Goal: Information Seeking & Learning: Learn about a topic

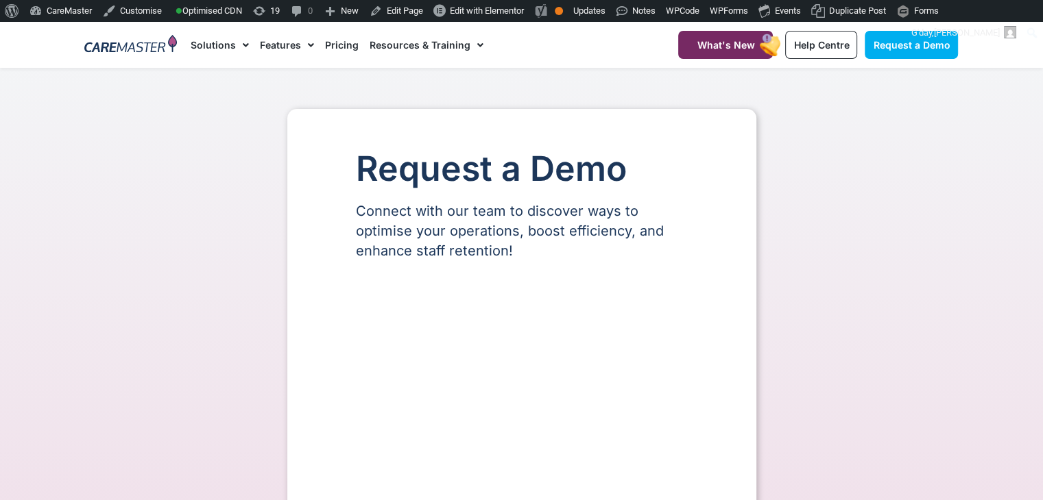
select select "**"
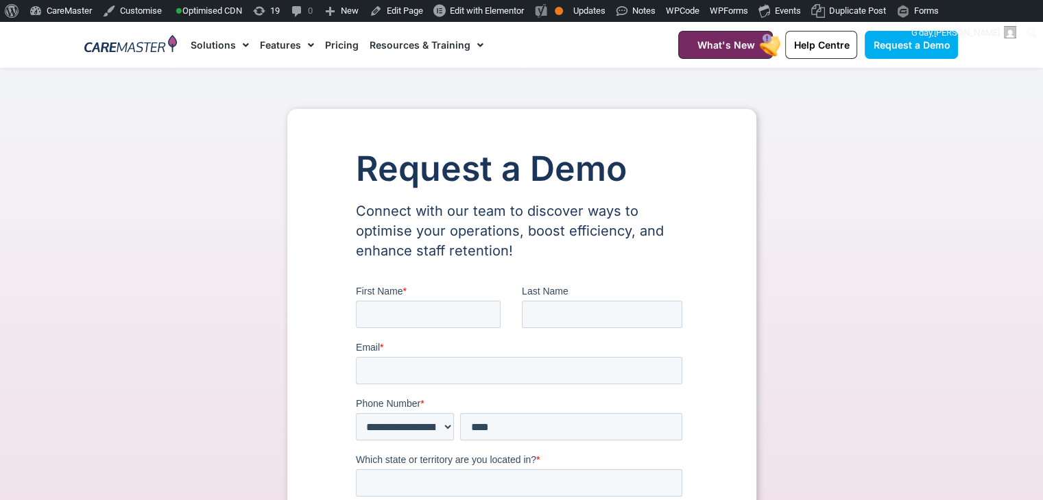
click at [339, 37] on link "Pricing" at bounding box center [342, 45] width 34 height 46
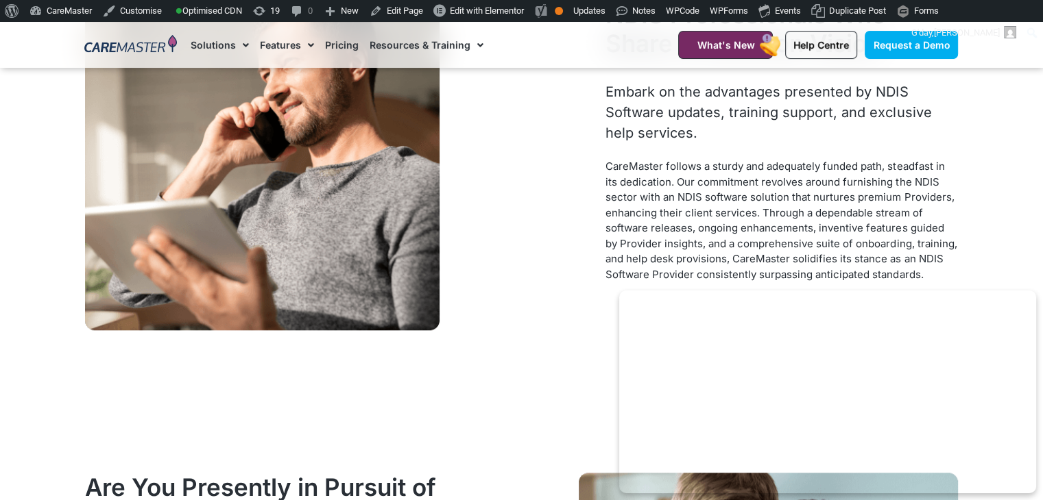
scroll to position [1294, 0]
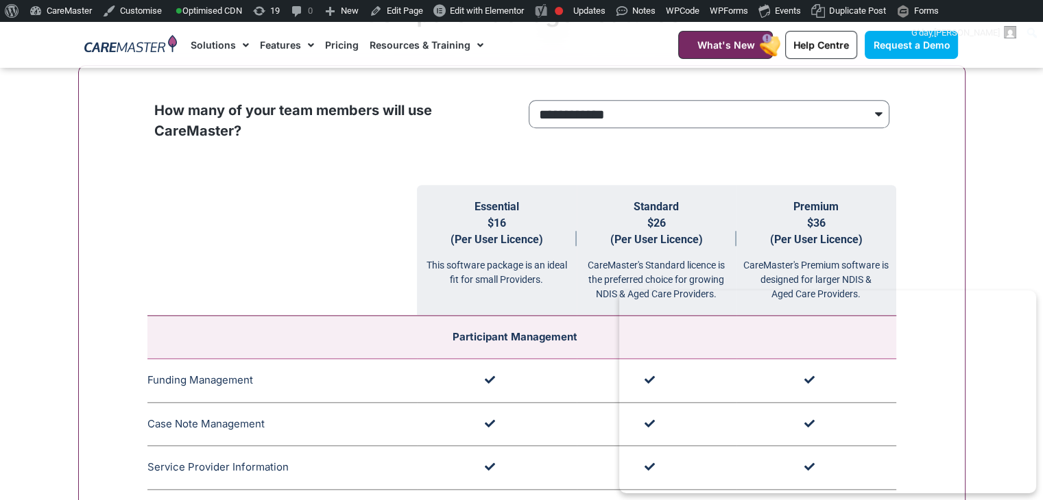
scroll to position [1431, 0]
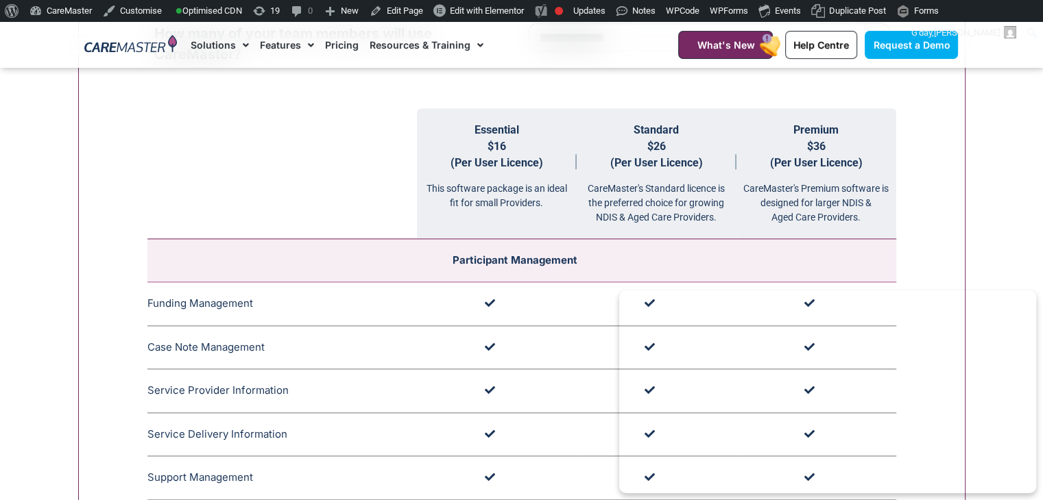
drag, startPoint x: 1052, startPoint y: 25, endPoint x: 1052, endPoint y: 119, distance: 93.2
drag, startPoint x: 542, startPoint y: 132, endPoint x: 465, endPoint y: 133, distance: 76.8
click at [465, 133] on th "Essential $16 (Per User Licence) This software package is an ideal fit for smal…" at bounding box center [497, 173] width 160 height 131
click at [472, 132] on th "Essential $16 (Per User Licence) This software package is an ideal fit for smal…" at bounding box center [497, 173] width 160 height 131
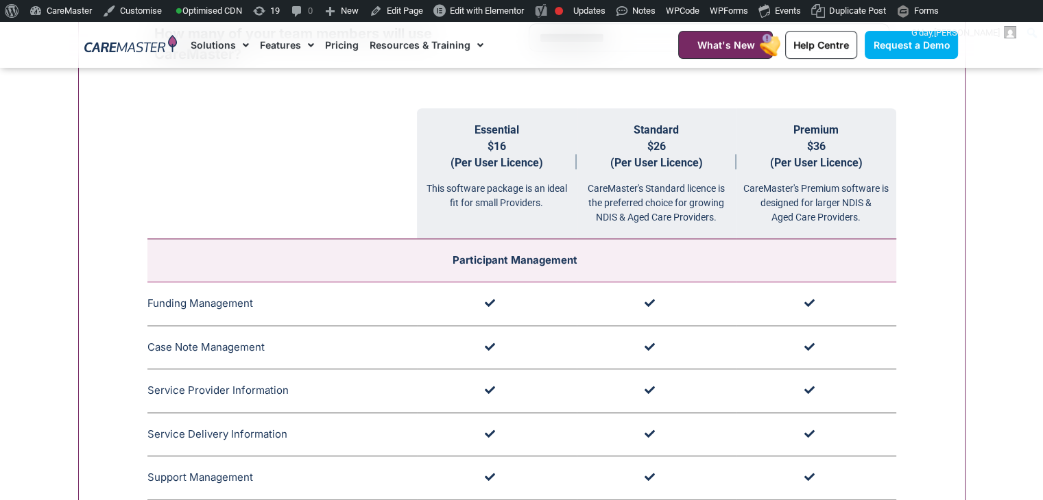
drag, startPoint x: 472, startPoint y: 130, endPoint x: 551, endPoint y: 162, distance: 85.8
click at [551, 162] on th "Essential $16 (Per User Licence) This software package is an ideal fit for smal…" at bounding box center [497, 173] width 160 height 131
copy th "Essential $16 (Per User Licence)"
drag, startPoint x: 709, startPoint y: 162, endPoint x: 627, endPoint y: 132, distance: 87.6
click at [627, 132] on th "Standard $26 (Per User Licence) CareMaster's Standard licence is the preferred …" at bounding box center [657, 173] width 160 height 131
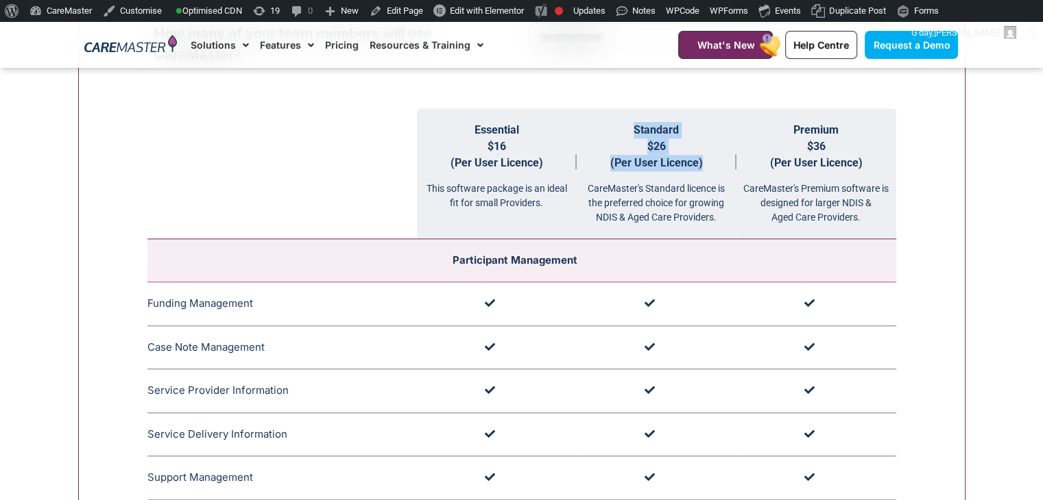
copy th "Standard $26 (Per User Licence)"
drag, startPoint x: 865, startPoint y: 163, endPoint x: 795, endPoint y: 116, distance: 84.4
click at [795, 116] on th "Premium $36 (Per User Licence) CareMaster's Premium software is designed for la…" at bounding box center [816, 173] width 160 height 131
copy th "Premium $36 (Per User Licence)"
click at [794, 116] on th "Premium $36 (Per User Licence) CareMaster's Premium software is designed for la…" at bounding box center [816, 173] width 160 height 131
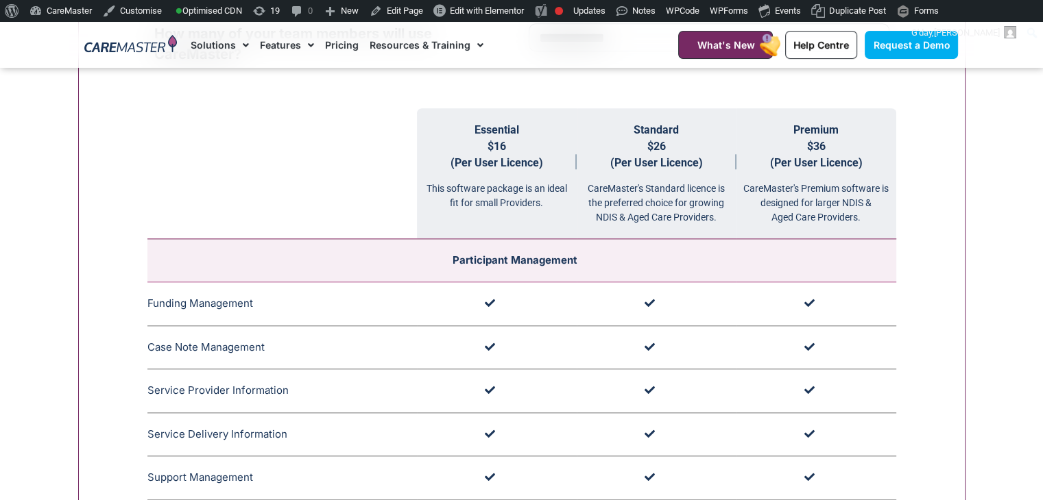
drag, startPoint x: 546, startPoint y: 208, endPoint x: 424, endPoint y: 192, distance: 123.1
click at [424, 192] on div "This software package is an ideal fit for small Providers." at bounding box center [497, 190] width 160 height 39
copy div "This software package is an ideal fit for small Providers."
click at [710, 192] on div "CareMaster's Standard licence is the preferred choice for growing NDIS & Aged C…" at bounding box center [657, 197] width 160 height 53
drag, startPoint x: 720, startPoint y: 223, endPoint x: 590, endPoint y: 189, distance: 134.7
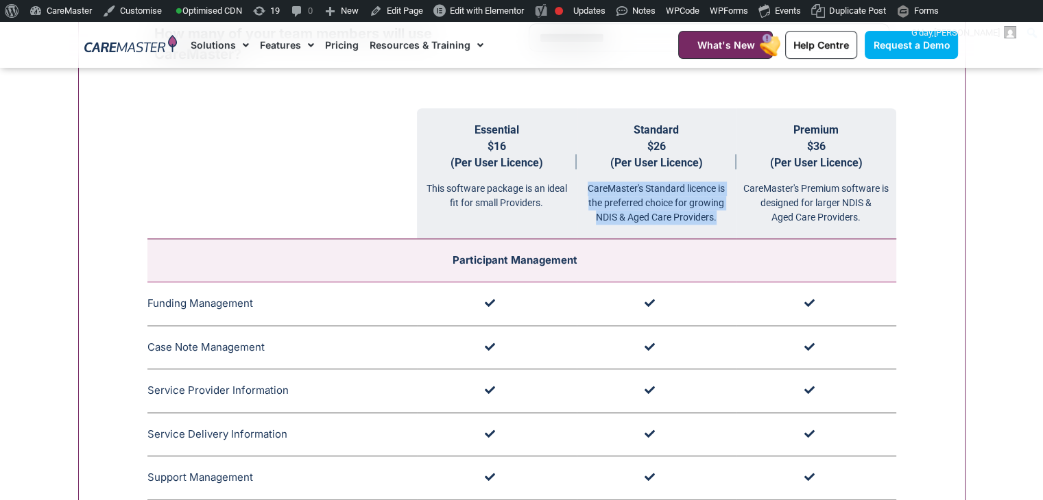
click at [590, 189] on div "CareMaster's Standard licence is the preferred choice for growing NDIS & Aged C…" at bounding box center [657, 197] width 160 height 53
copy div "CareMaster's Standard licence is the preferred choice for growing NDIS & Aged C…"
click at [790, 209] on div "CareMaster's Premium software is designed for larger NDIS & Aged Care Providers." at bounding box center [816, 197] width 160 height 53
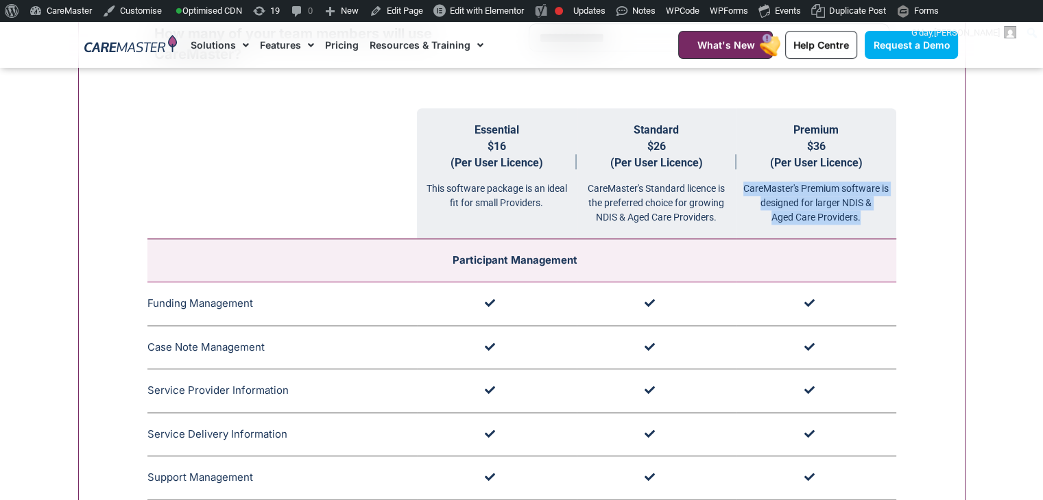
drag, startPoint x: 865, startPoint y: 217, endPoint x: 746, endPoint y: 180, distance: 124.9
click at [746, 180] on div "CareMaster's Premium software is designed for larger NDIS & Aged Care Providers." at bounding box center [816, 197] width 160 height 53
copy div "CareMaster's Premium software is designed for larger NDIS & Aged Care Providers."
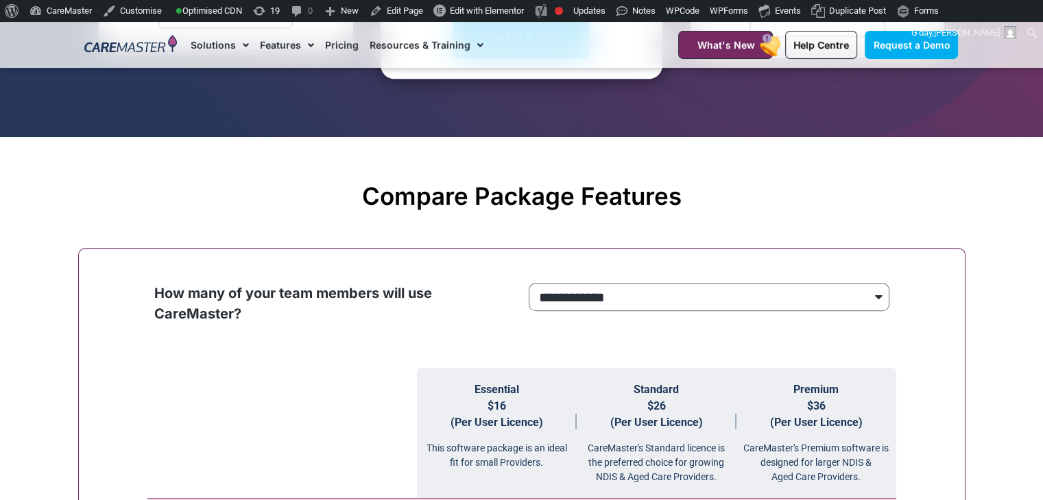
scroll to position [1267, 0]
